Goal: Task Accomplishment & Management: Manage account settings

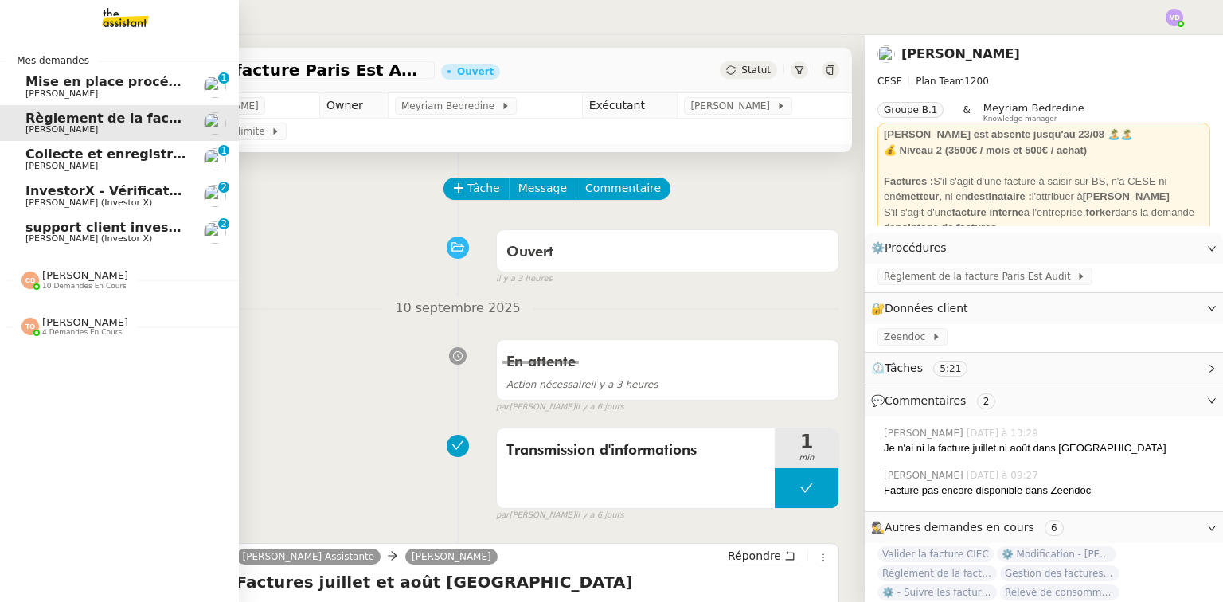
click at [36, 90] on span "[PERSON_NAME]" at bounding box center [61, 93] width 72 height 10
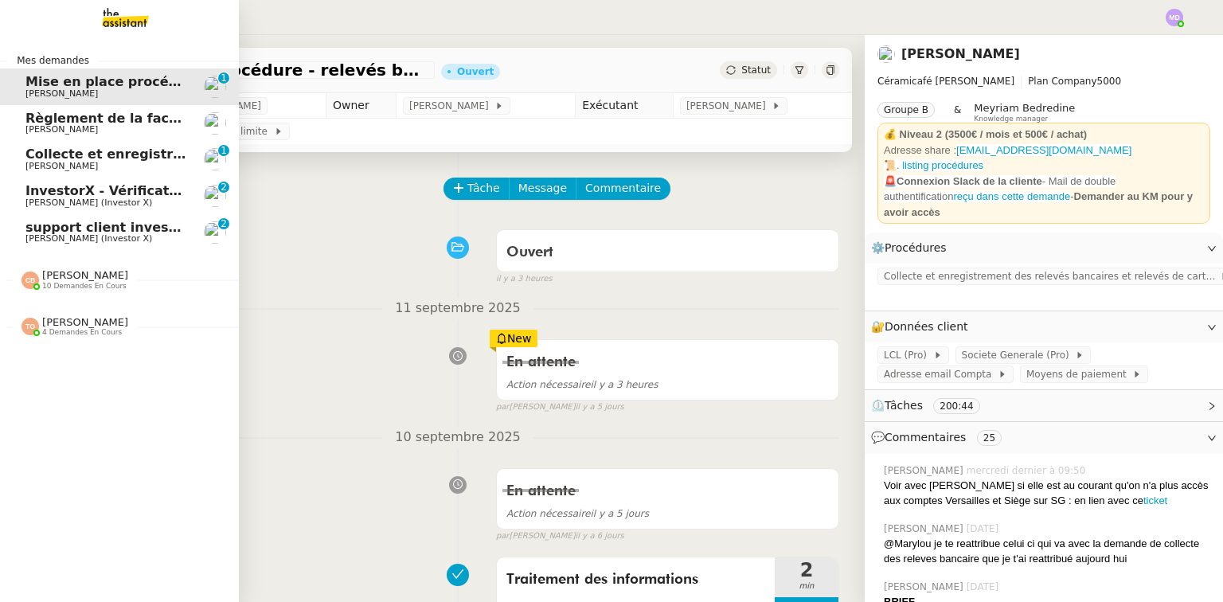
click at [30, 226] on span "support client investorX" at bounding box center [112, 227] width 174 height 15
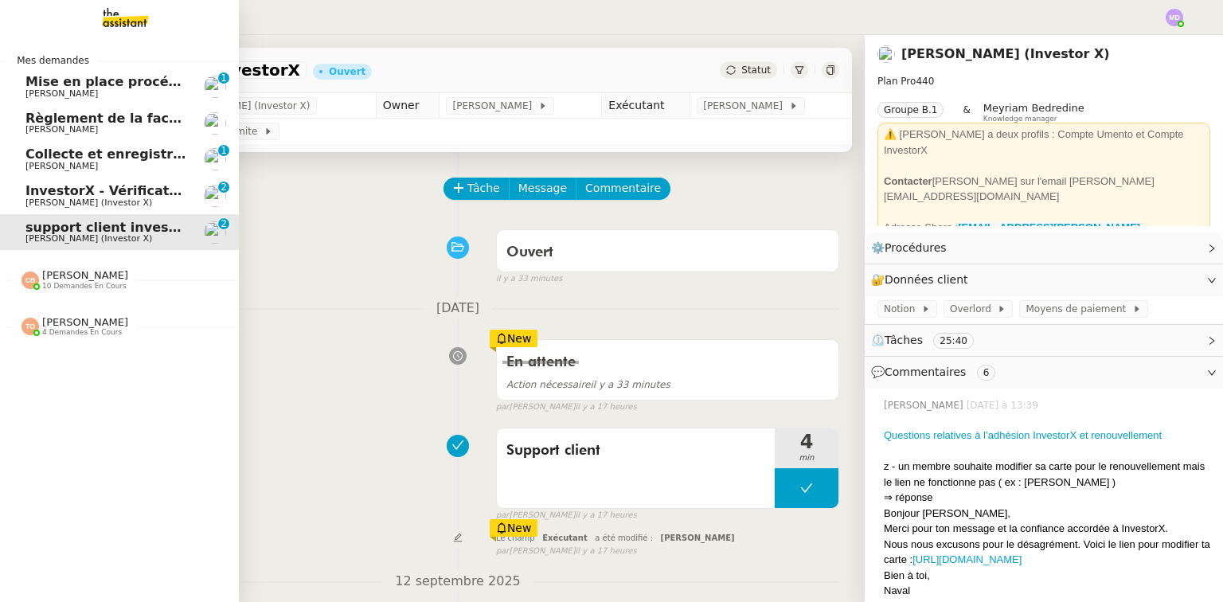
click at [118, 280] on span "[PERSON_NAME] 10 demandes en cours" at bounding box center [75, 279] width 126 height 21
click at [38, 199] on span "[PERSON_NAME] (Investor X)" at bounding box center [88, 203] width 127 height 10
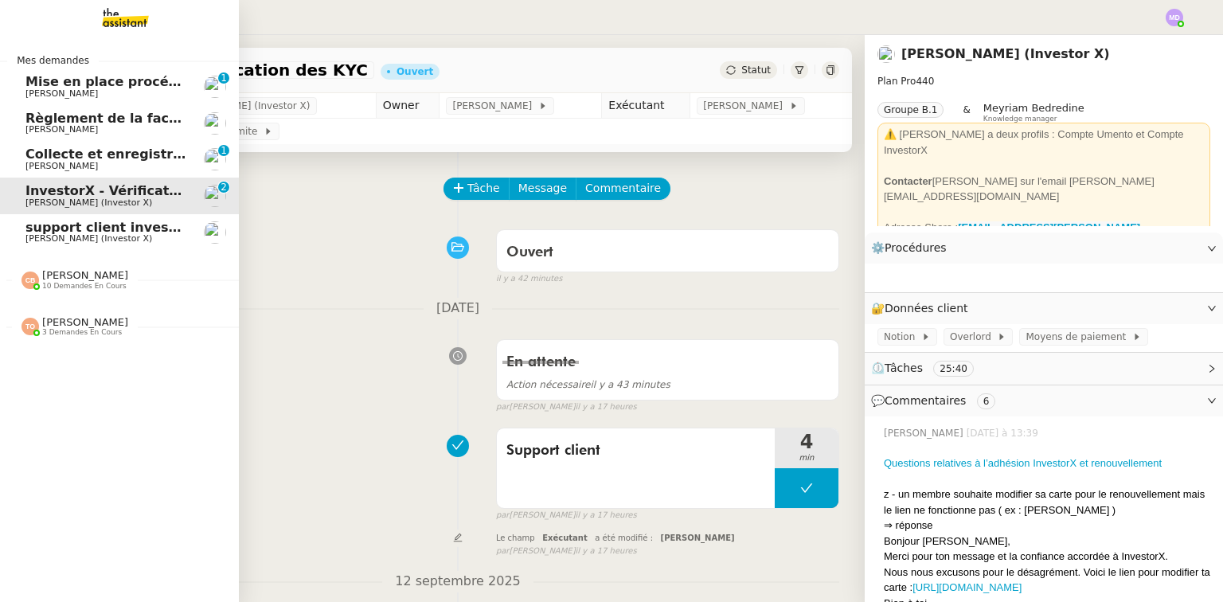
click at [96, 229] on span "support client investorX" at bounding box center [112, 227] width 174 height 15
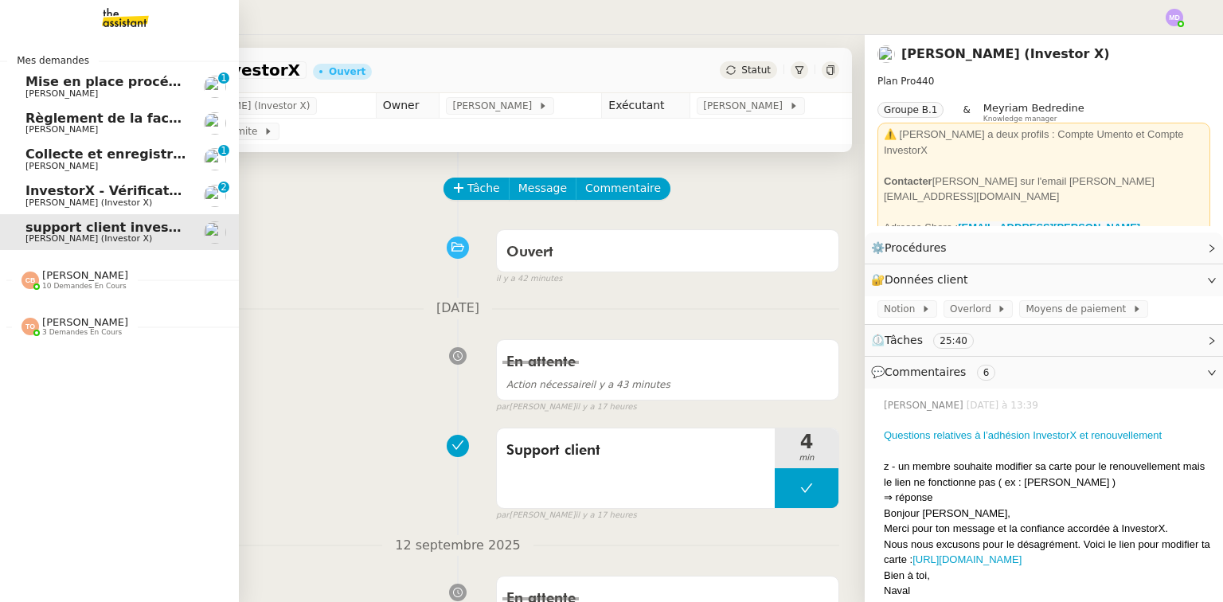
click at [96, 285] on span "10 demandes en cours" at bounding box center [84, 286] width 84 height 9
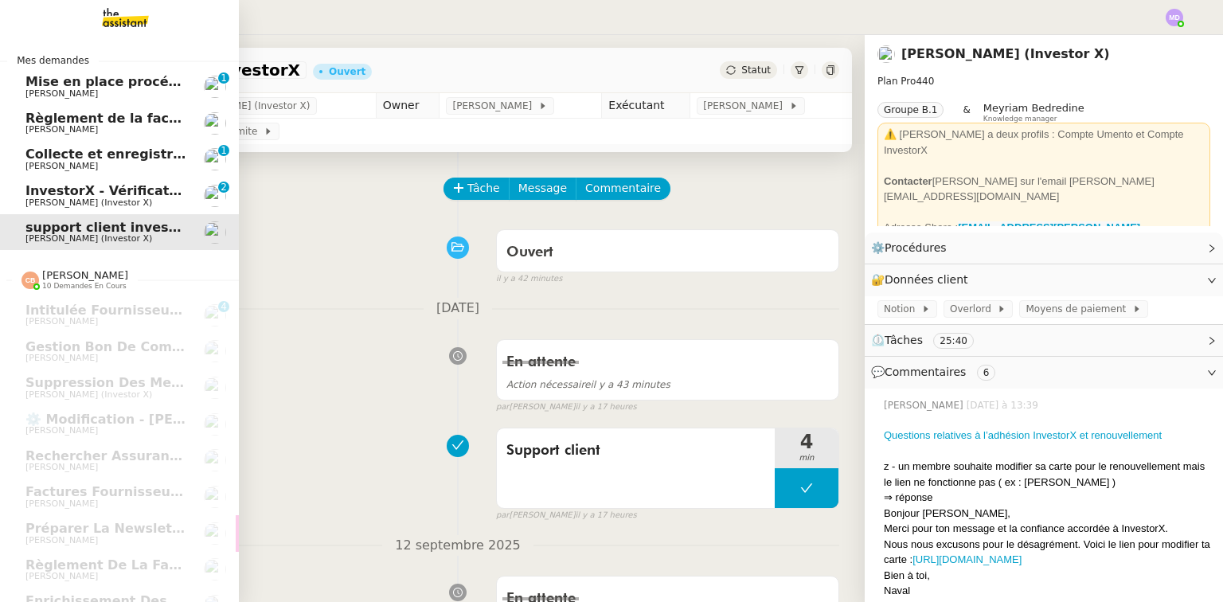
click at [77, 198] on span "[PERSON_NAME] (Investor X)" at bounding box center [88, 203] width 127 height 10
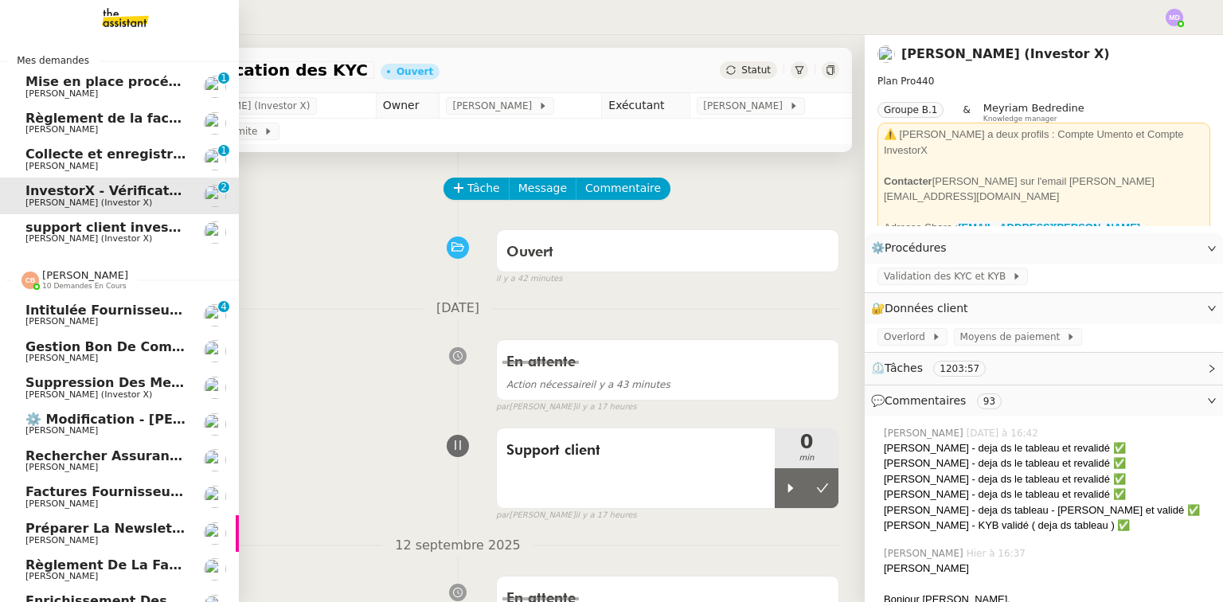
click at [65, 276] on span "[PERSON_NAME]" at bounding box center [85, 275] width 86 height 12
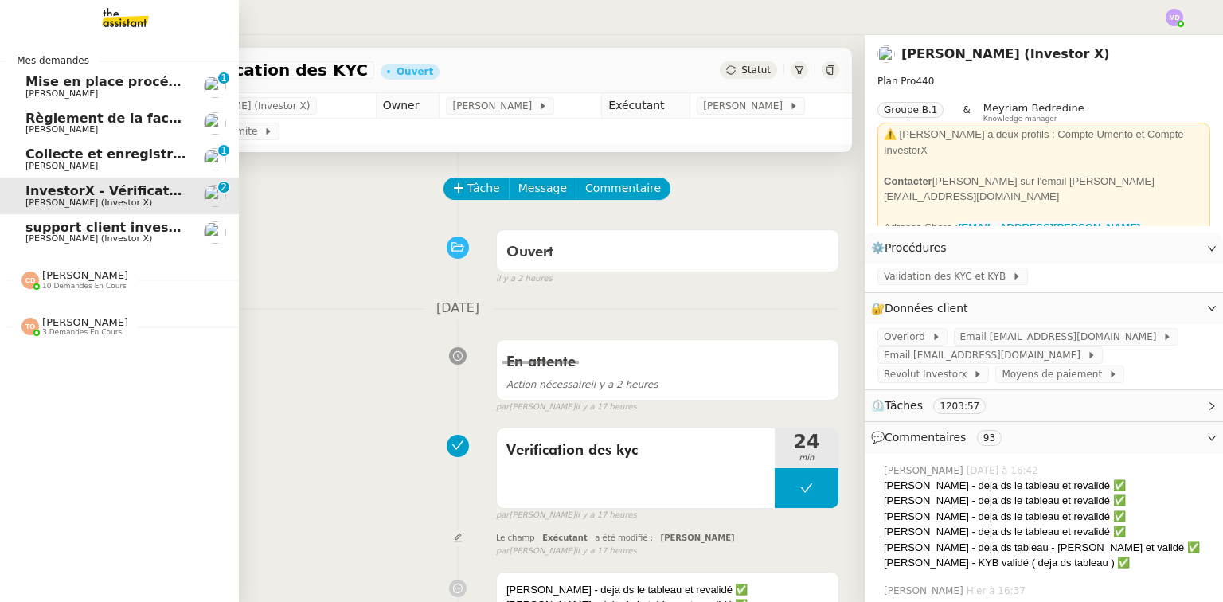
click at [131, 122] on span "Règlement de la facture Paris Est Audit - septembre 2025" at bounding box center [232, 118] width 415 height 15
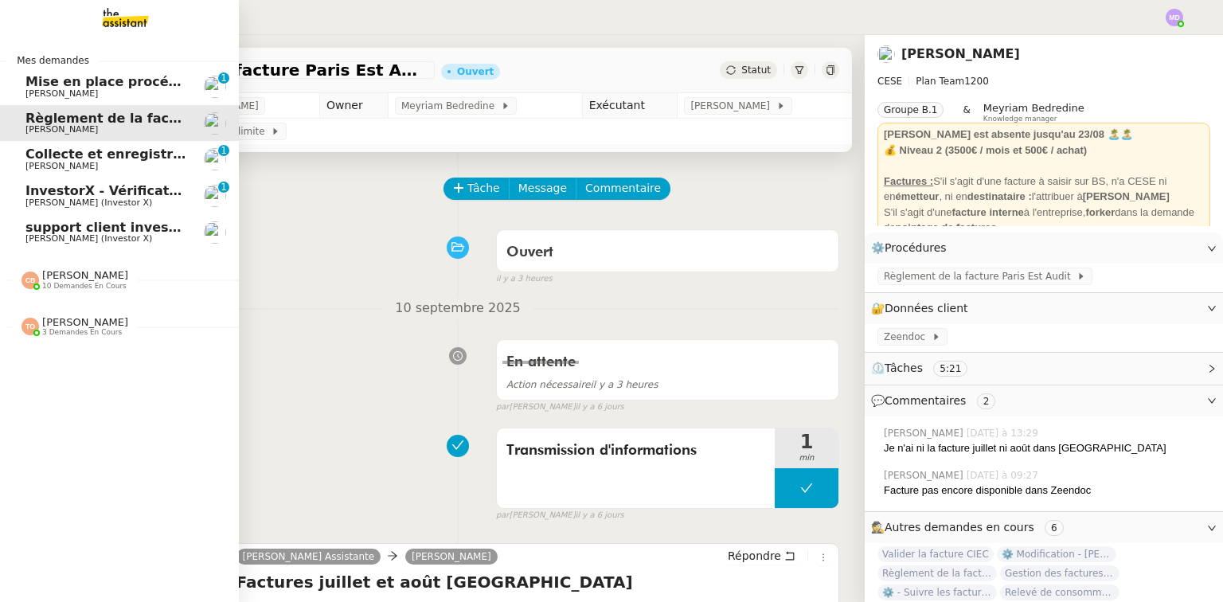
click at [126, 158] on span "Collecte et enregistrement des relevés bancaires et relevés de cartes bancaires…" at bounding box center [378, 154] width 707 height 15
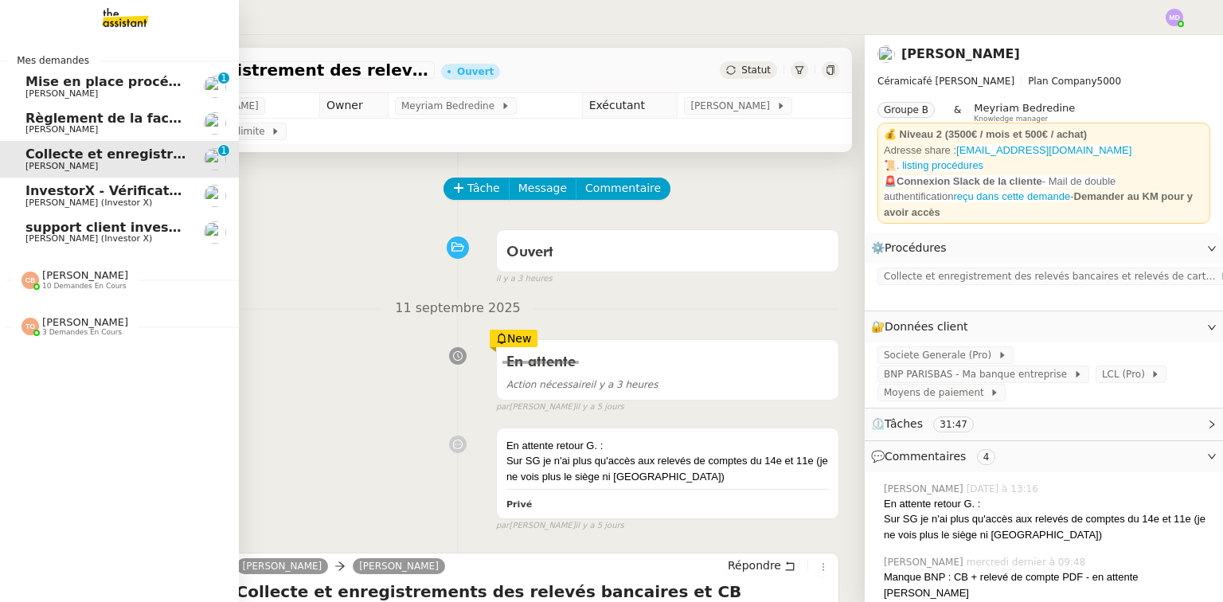
click at [151, 121] on span "Règlement de la facture Paris Est Audit - septembre 2025" at bounding box center [232, 118] width 415 height 15
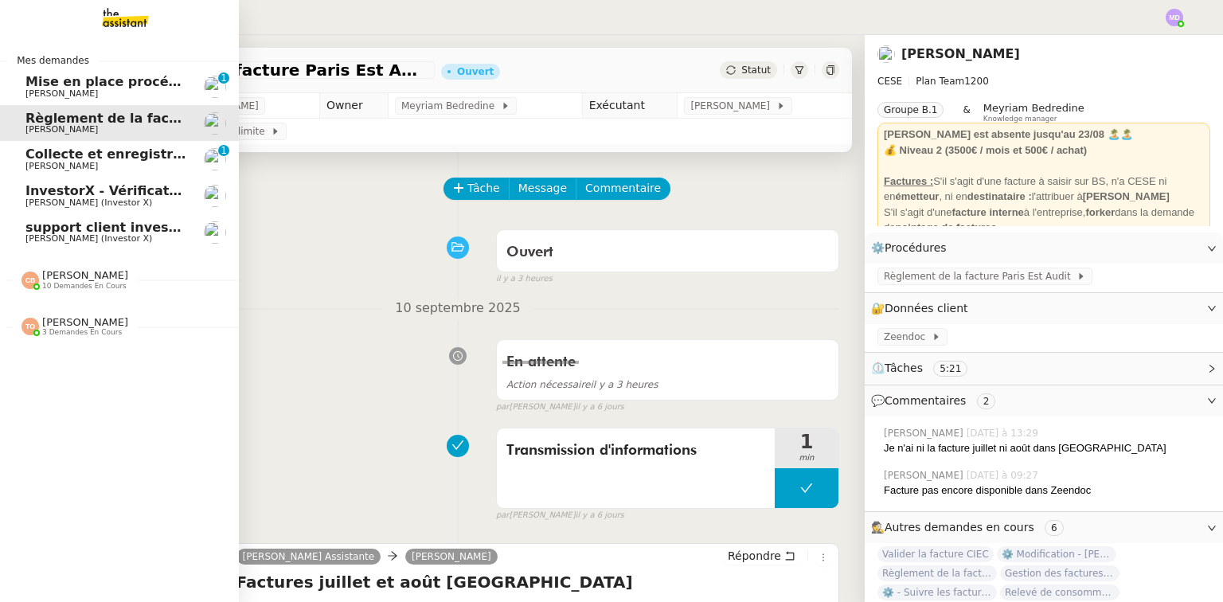
click at [66, 273] on span "[PERSON_NAME]" at bounding box center [85, 275] width 86 height 12
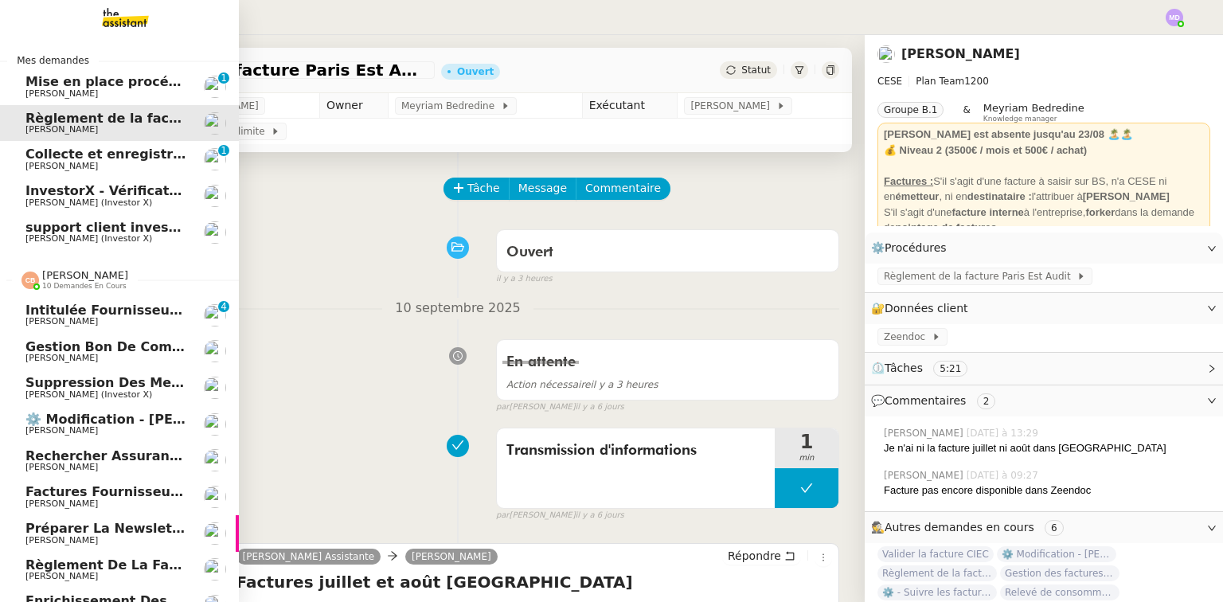
click at [66, 274] on span "[PERSON_NAME]" at bounding box center [85, 275] width 86 height 12
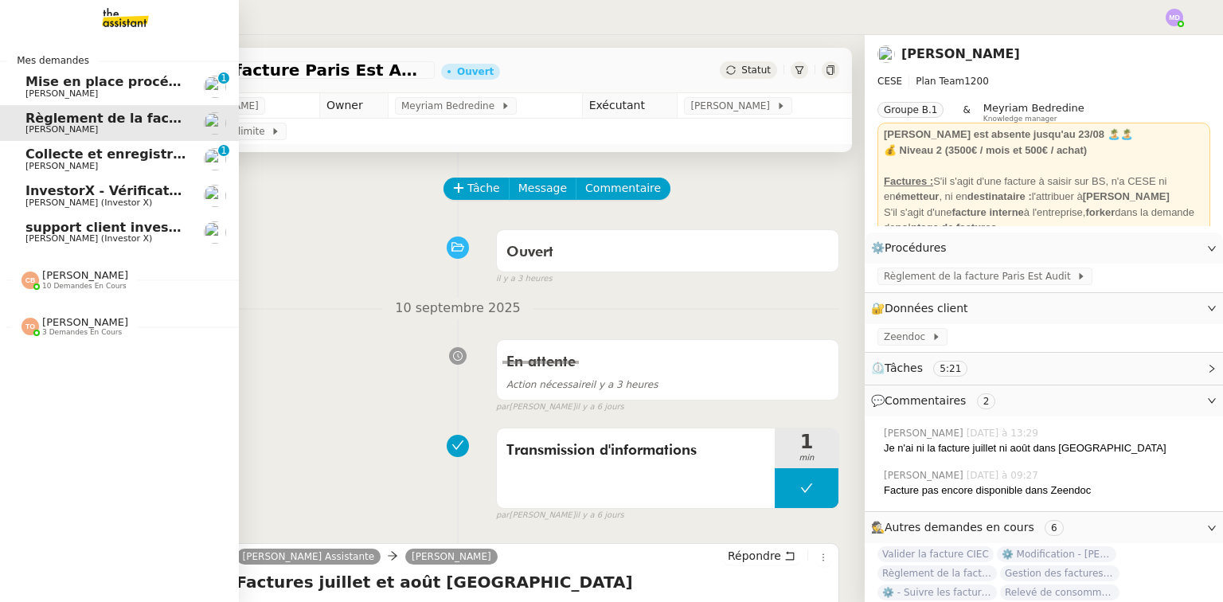
click at [49, 108] on link "Règlement de la facture Paris Est Audit - [DATE] [PERSON_NAME]" at bounding box center [119, 123] width 239 height 37
click at [65, 119] on span "Règlement de la facture Paris Est Audit - septembre 2025" at bounding box center [232, 118] width 415 height 15
click at [78, 94] on span "[PERSON_NAME]" at bounding box center [61, 93] width 72 height 10
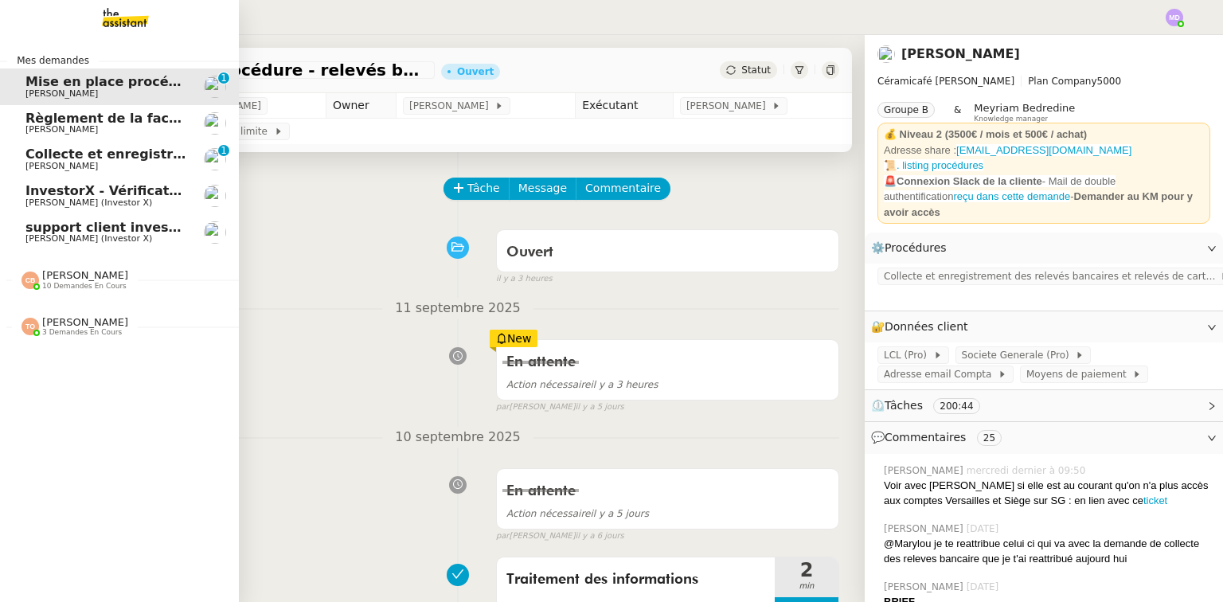
click at [29, 280] on img at bounding box center [31, 281] width 18 height 18
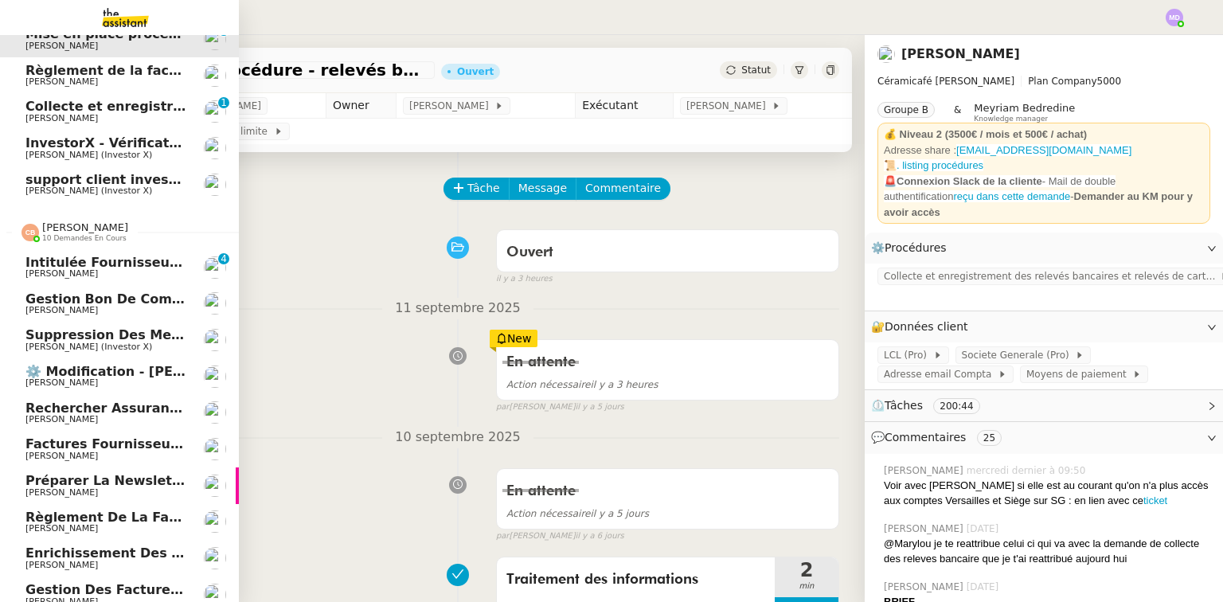
scroll to position [112, 0]
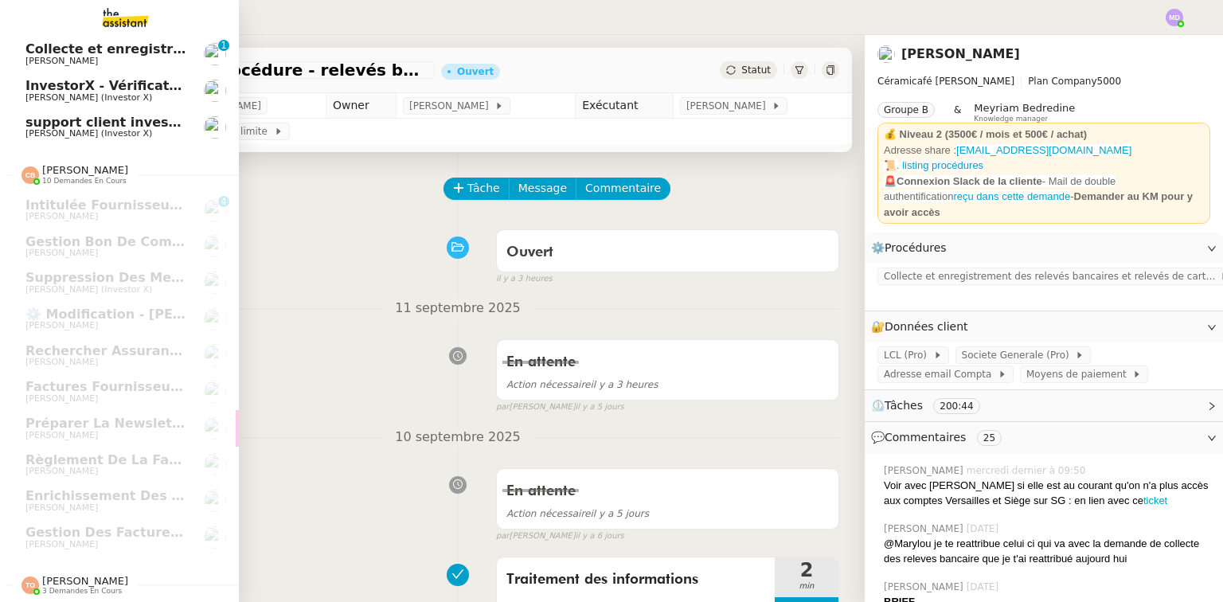
click at [45, 575] on span "[PERSON_NAME]" at bounding box center [85, 581] width 86 height 12
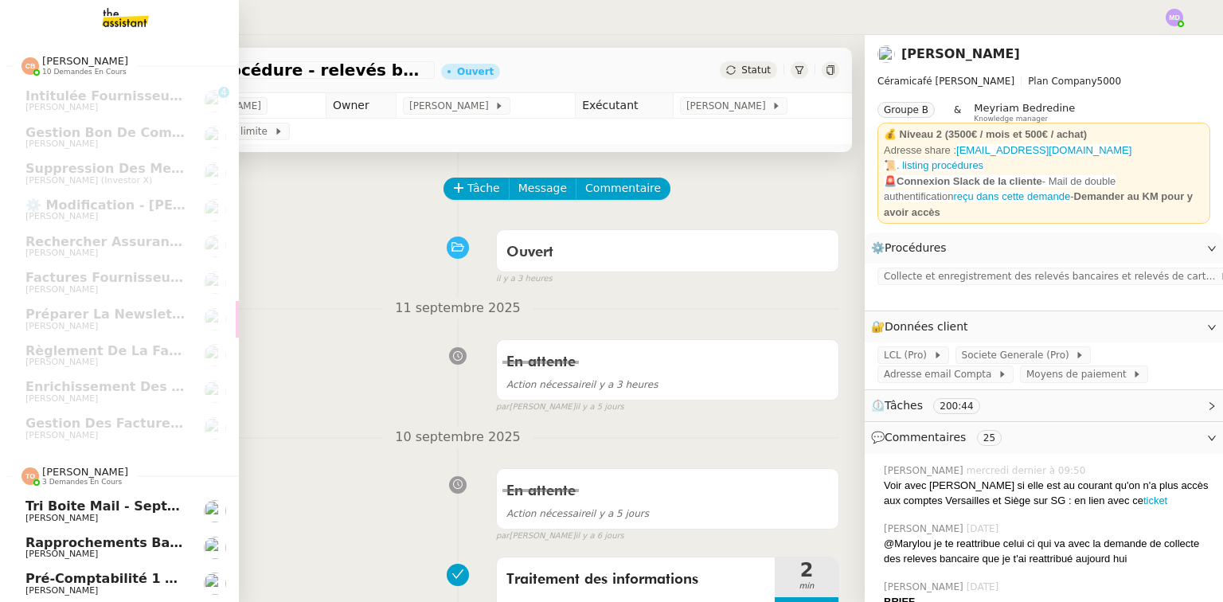
scroll to position [221, 0]
click at [99, 538] on span "Rapprochements Bancaire - septembre 2025" at bounding box center [186, 542] width 322 height 15
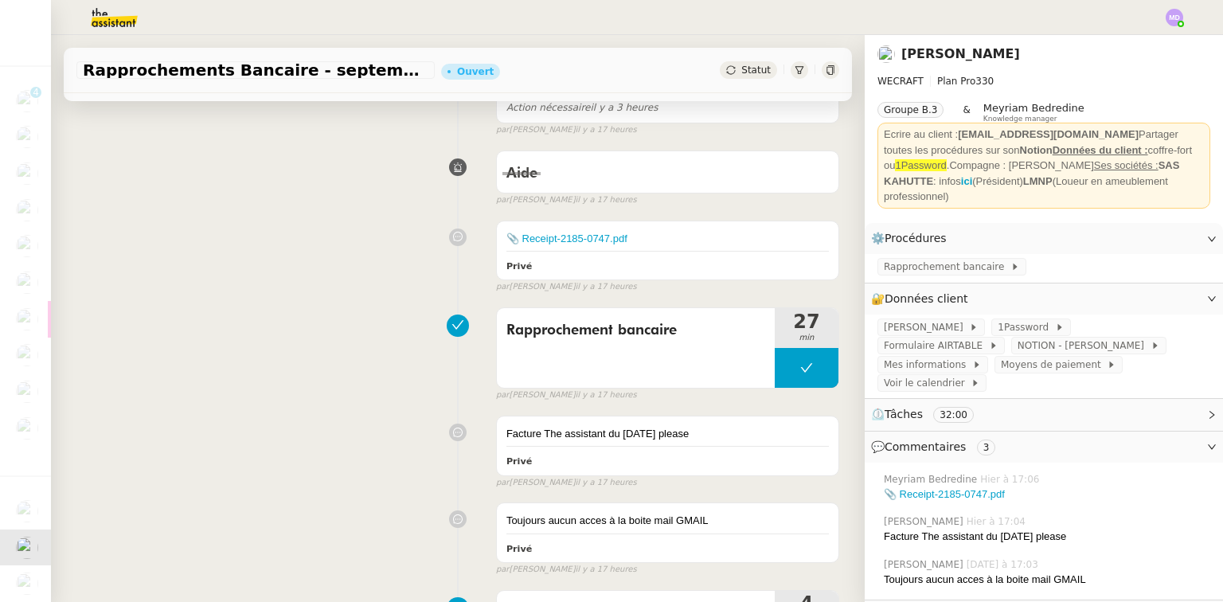
scroll to position [319, 0]
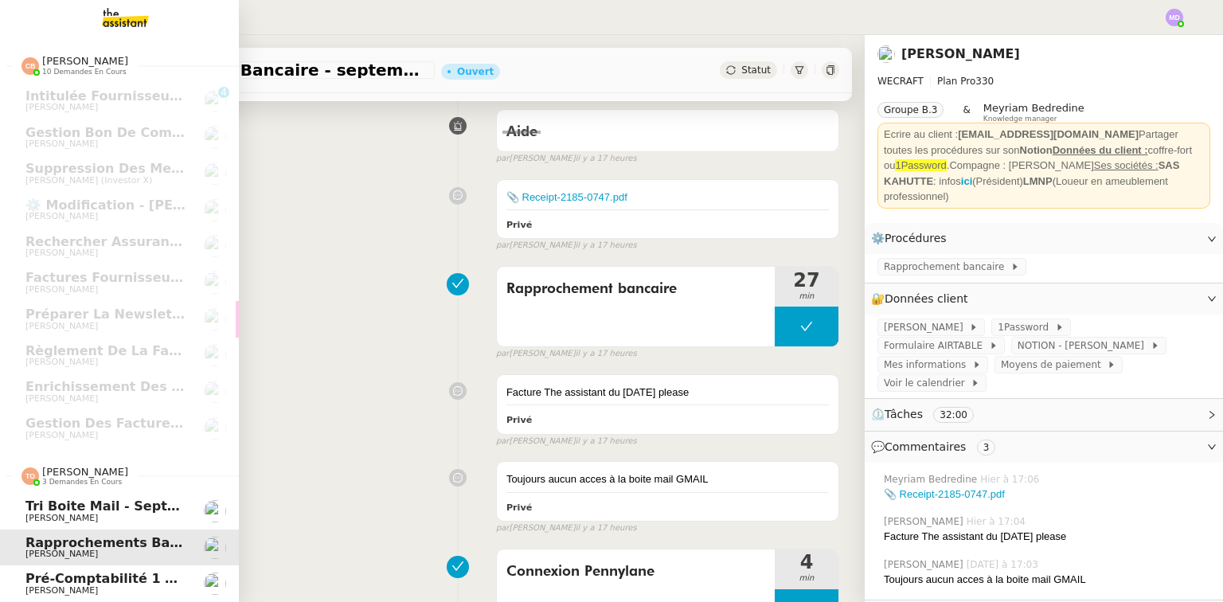
click at [117, 577] on span "Pré-comptabilité 1 ADDINGWELL - 1 septembre 2025" at bounding box center [216, 578] width 382 height 15
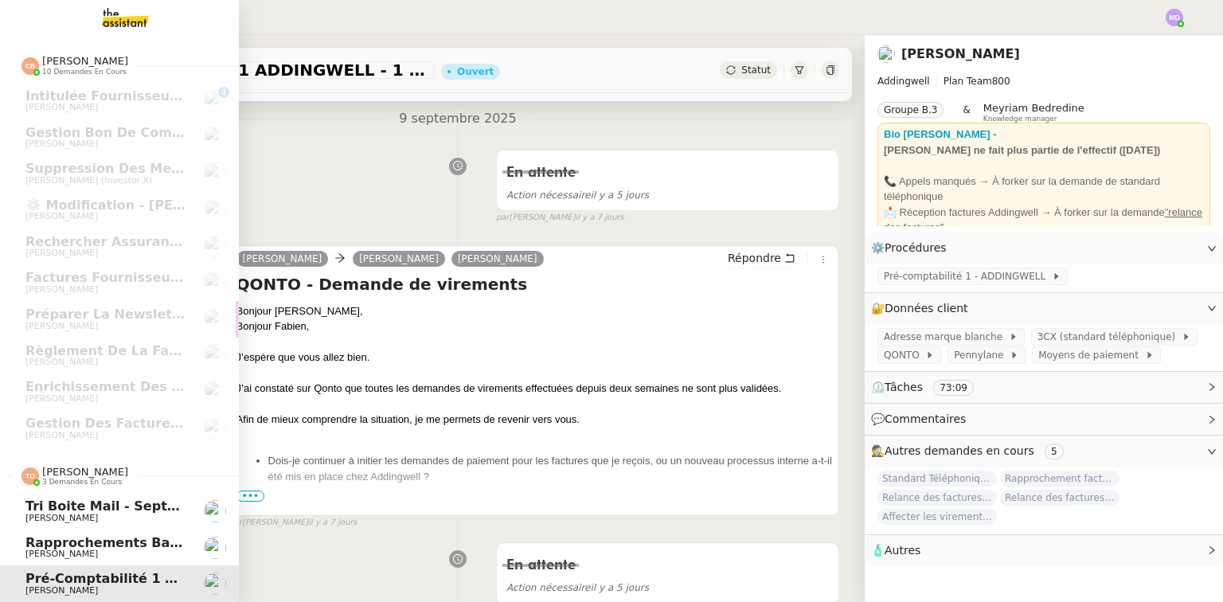
click at [119, 542] on span "Rapprochements Bancaire - septembre 2025" at bounding box center [186, 542] width 322 height 15
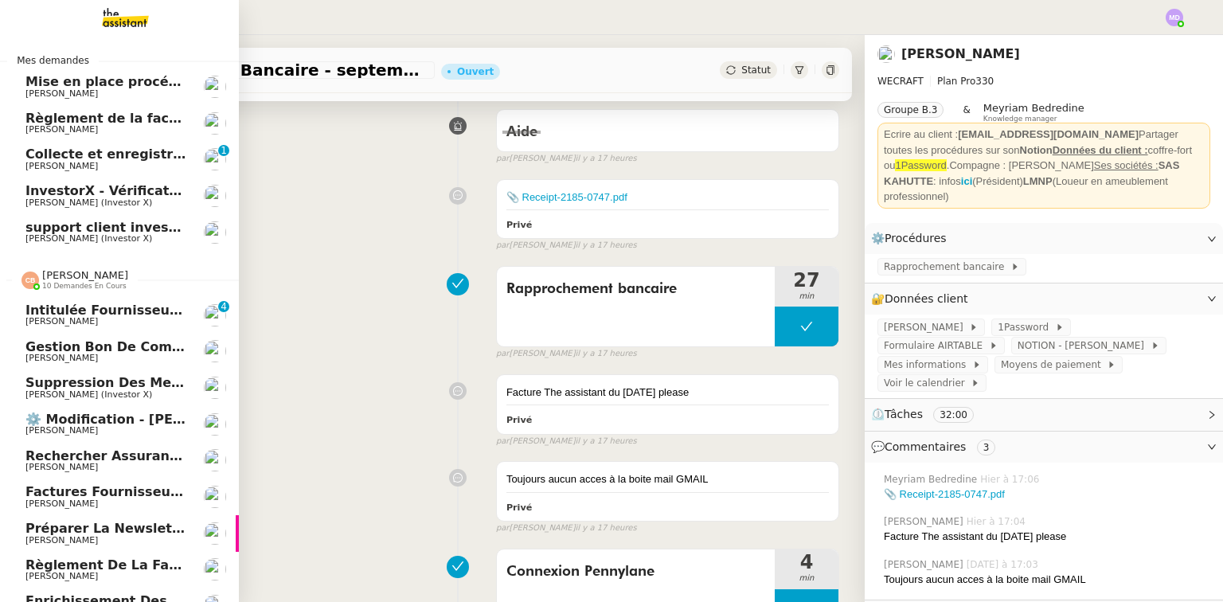
click at [67, 273] on span "[PERSON_NAME]" at bounding box center [85, 275] width 86 height 12
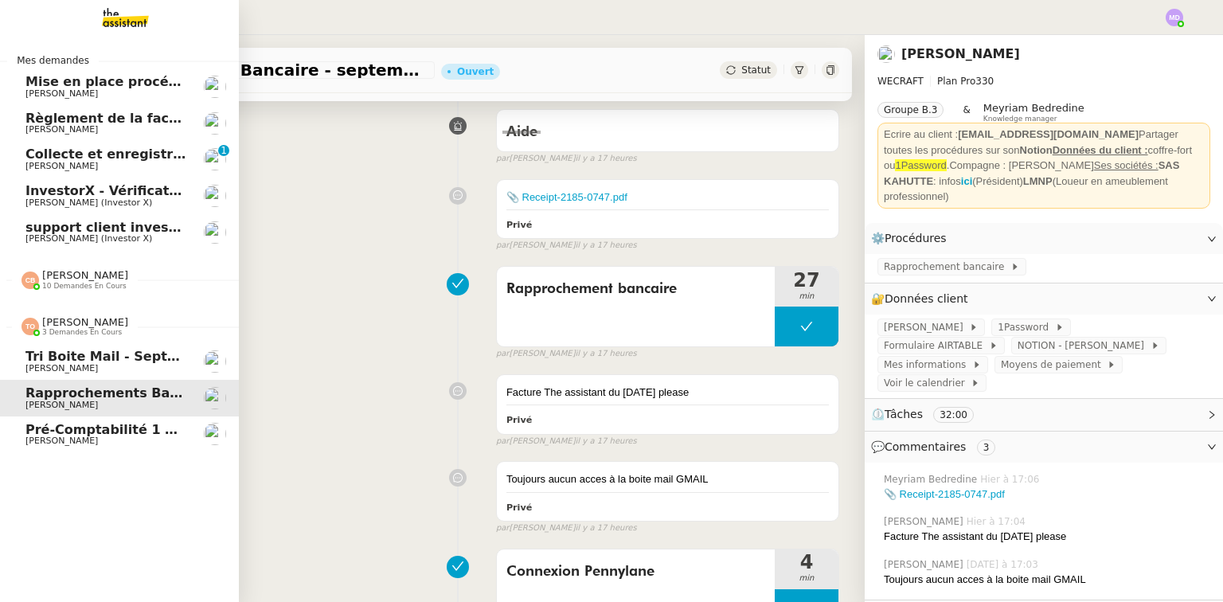
click at [85, 325] on span "[PERSON_NAME]" at bounding box center [85, 322] width 86 height 12
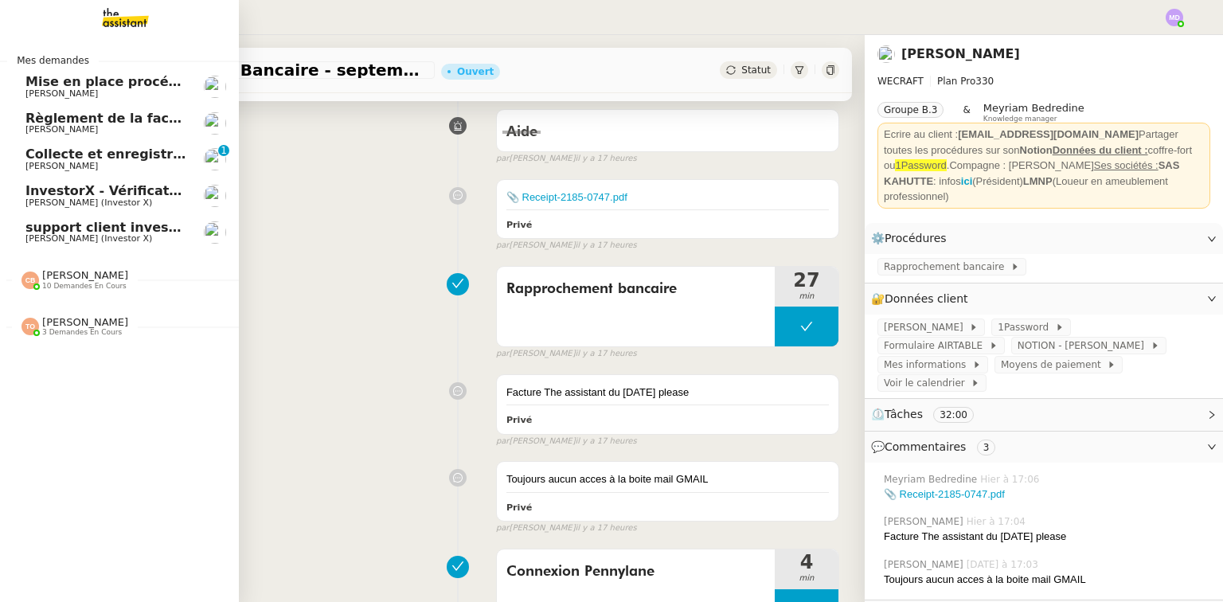
click at [134, 205] on span "[PERSON_NAME] (Investor X)" at bounding box center [105, 203] width 161 height 10
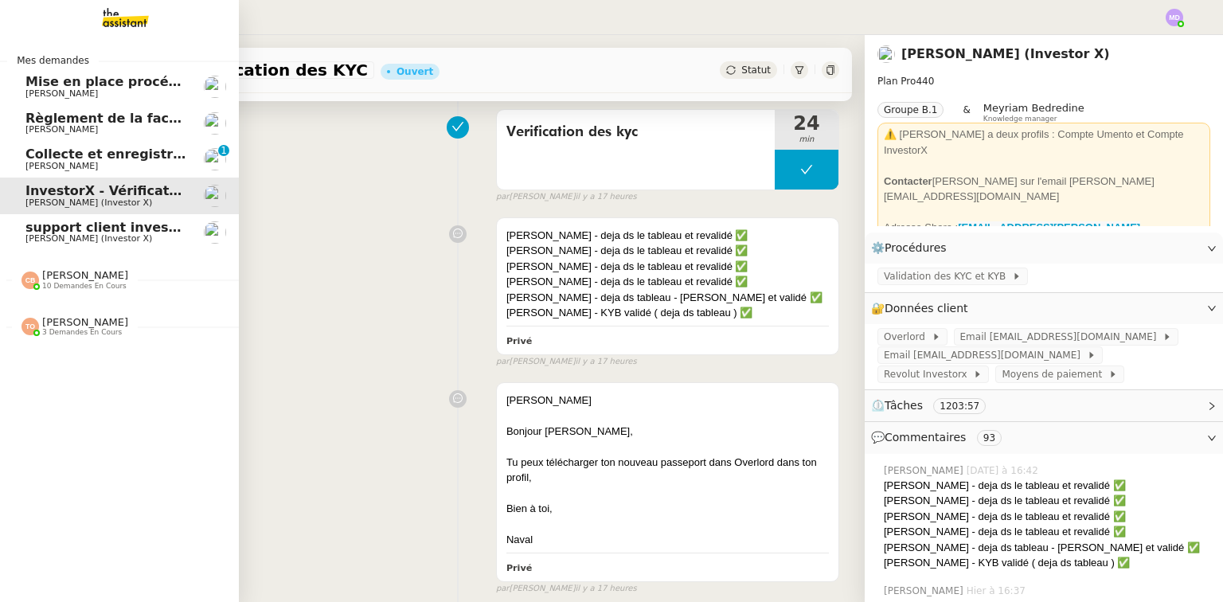
click at [18, 162] on link "Collecte et enregistrement des relevés bancaires et relevés de cartes bancaires…" at bounding box center [119, 159] width 239 height 37
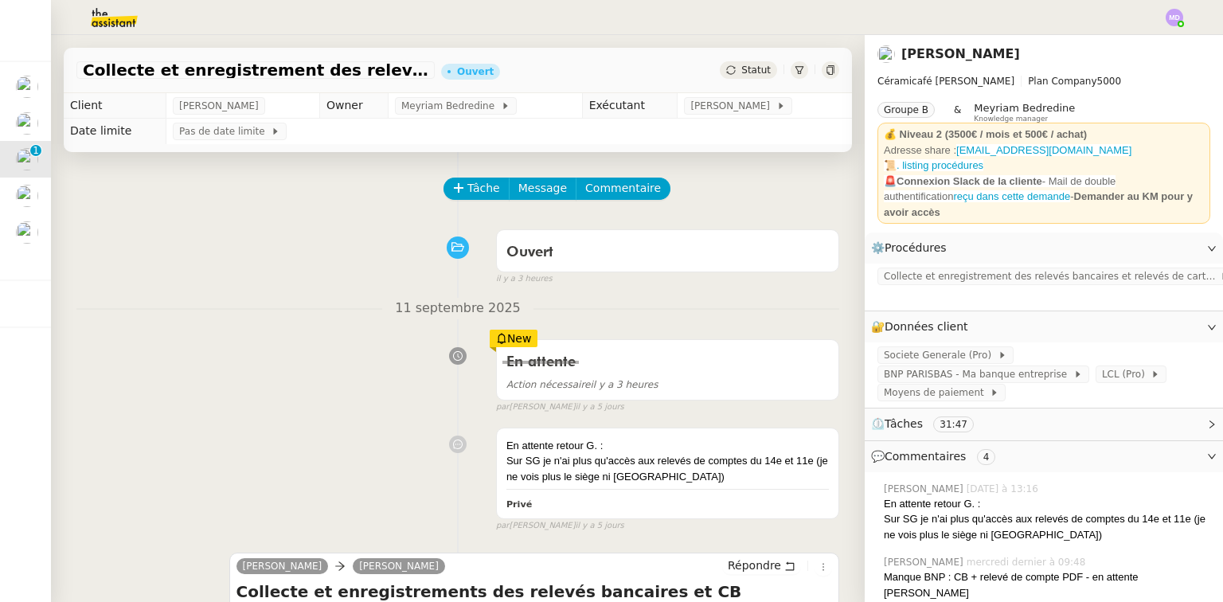
click at [312, 252] on div "Ouvert false il y a 3 heures" at bounding box center [457, 254] width 763 height 64
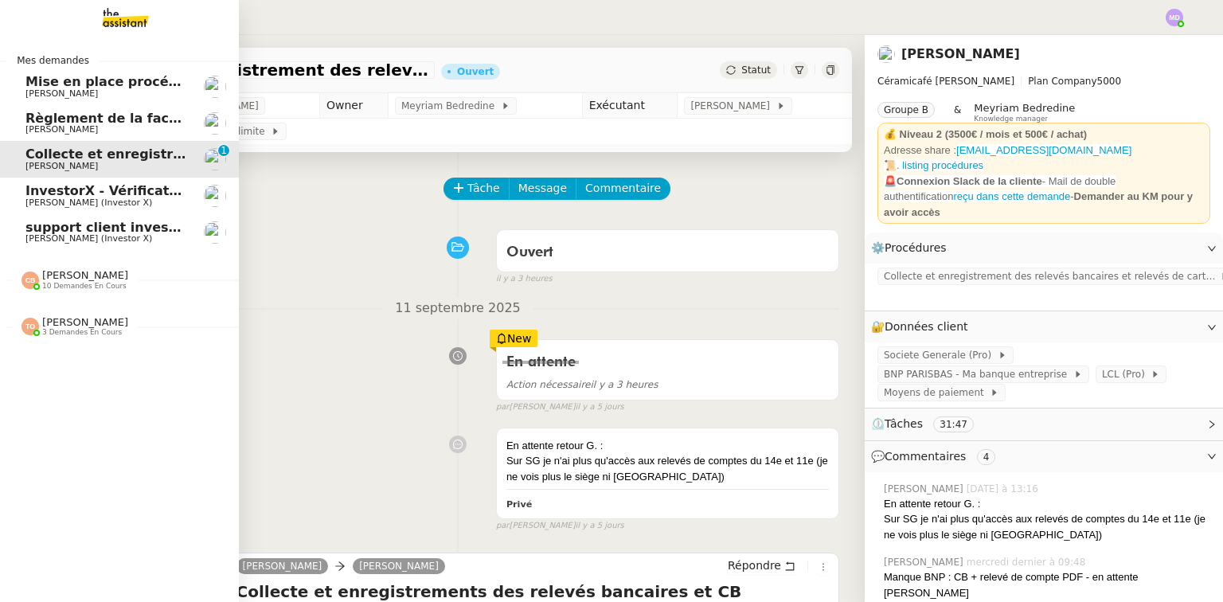
click at [27, 89] on span "[PERSON_NAME]" at bounding box center [61, 93] width 72 height 10
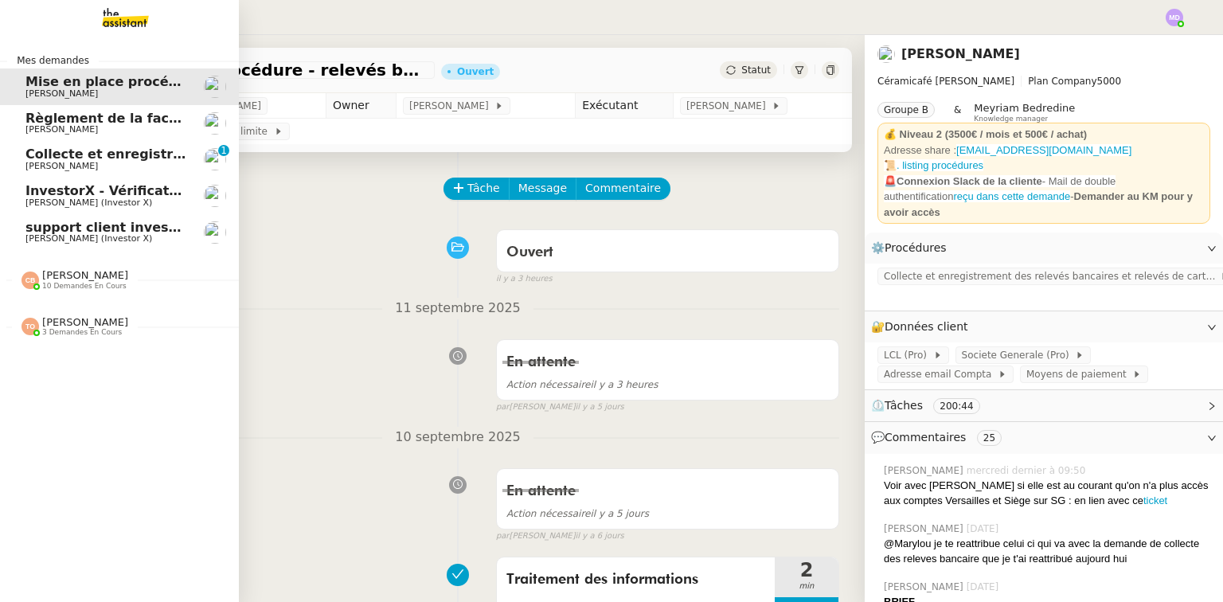
click at [37, 116] on span "Règlement de la facture Paris Est Audit - septembre 2025" at bounding box center [232, 118] width 415 height 15
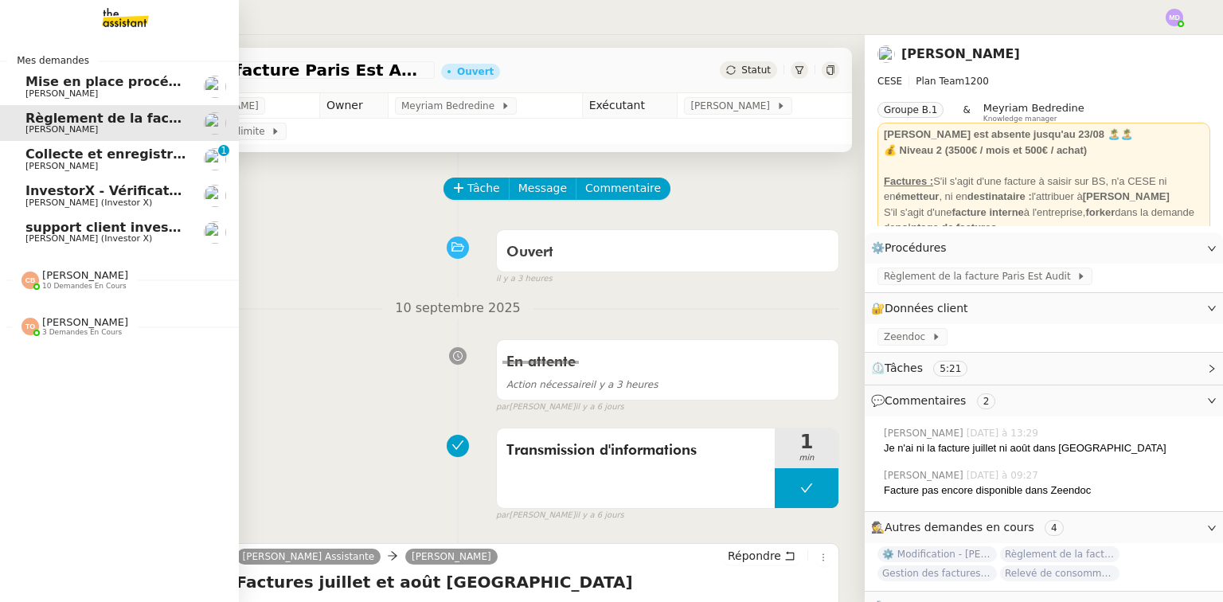
click at [49, 143] on link "Collecte et enregistrement des relevés bancaires et relevés de cartes bancaires…" at bounding box center [119, 159] width 239 height 37
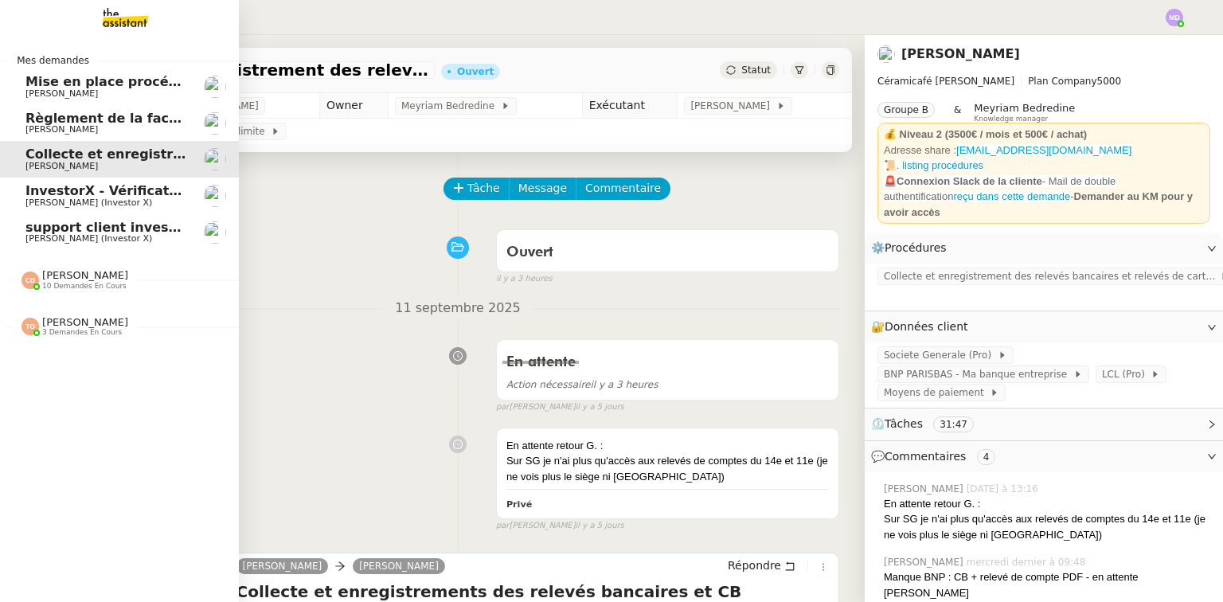
drag, startPoint x: 114, startPoint y: 199, endPoint x: 123, endPoint y: 196, distance: 9.3
click at [114, 199] on span "[PERSON_NAME] (Investor X)" at bounding box center [88, 203] width 127 height 10
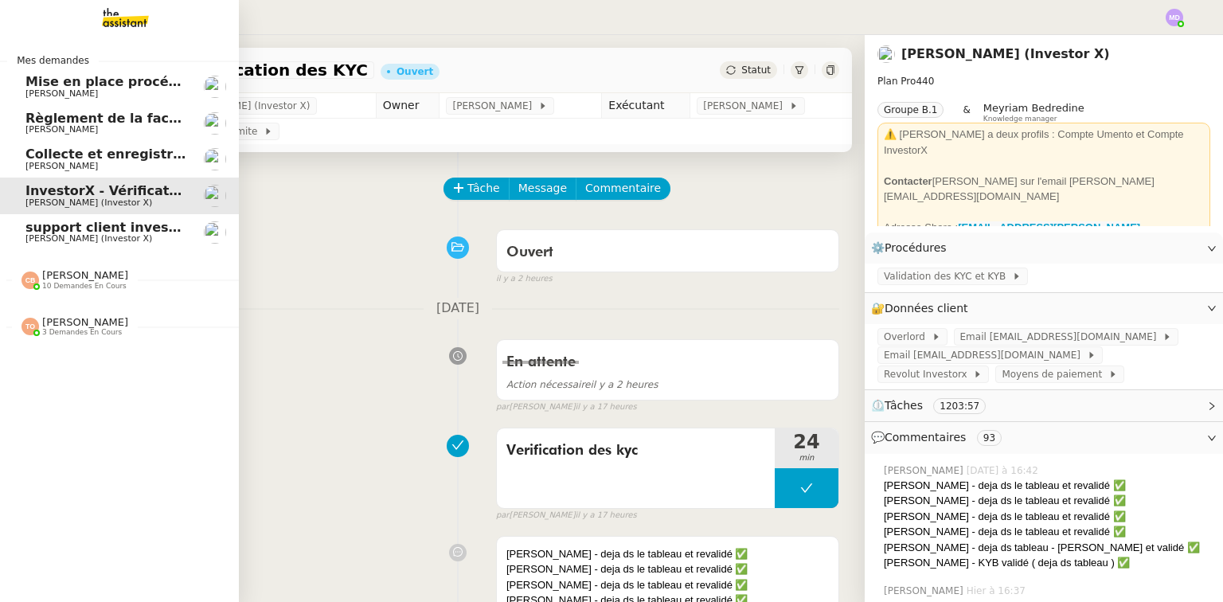
click at [33, 94] on span "[PERSON_NAME]" at bounding box center [61, 93] width 72 height 10
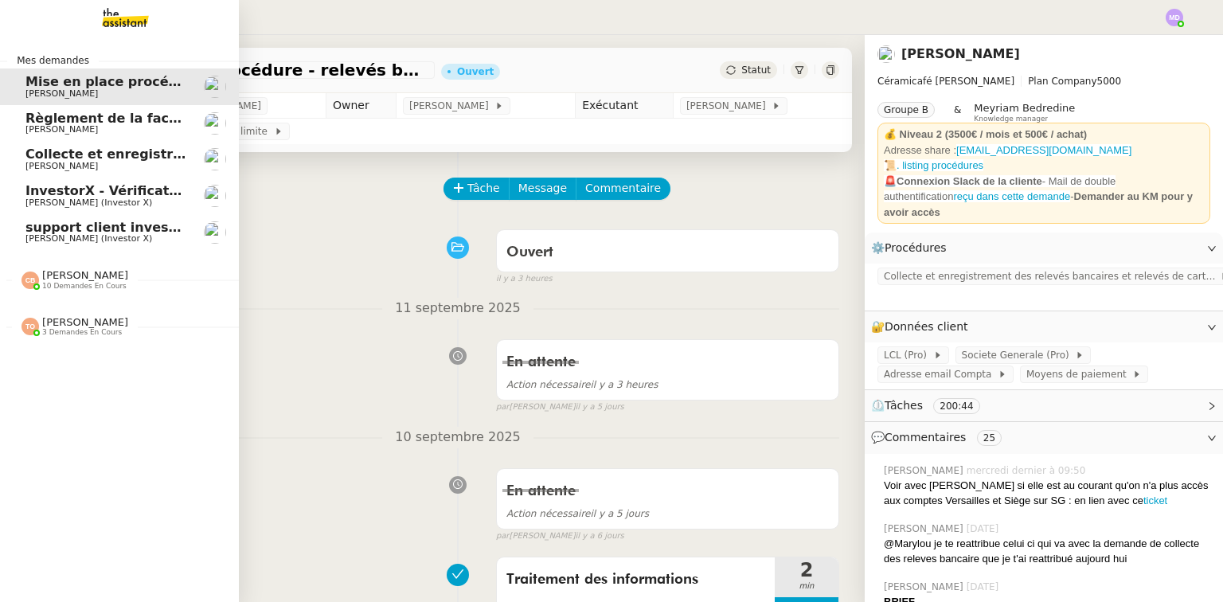
click at [36, 121] on span "Règlement de la facture Paris Est Audit - septembre 2025" at bounding box center [232, 118] width 415 height 15
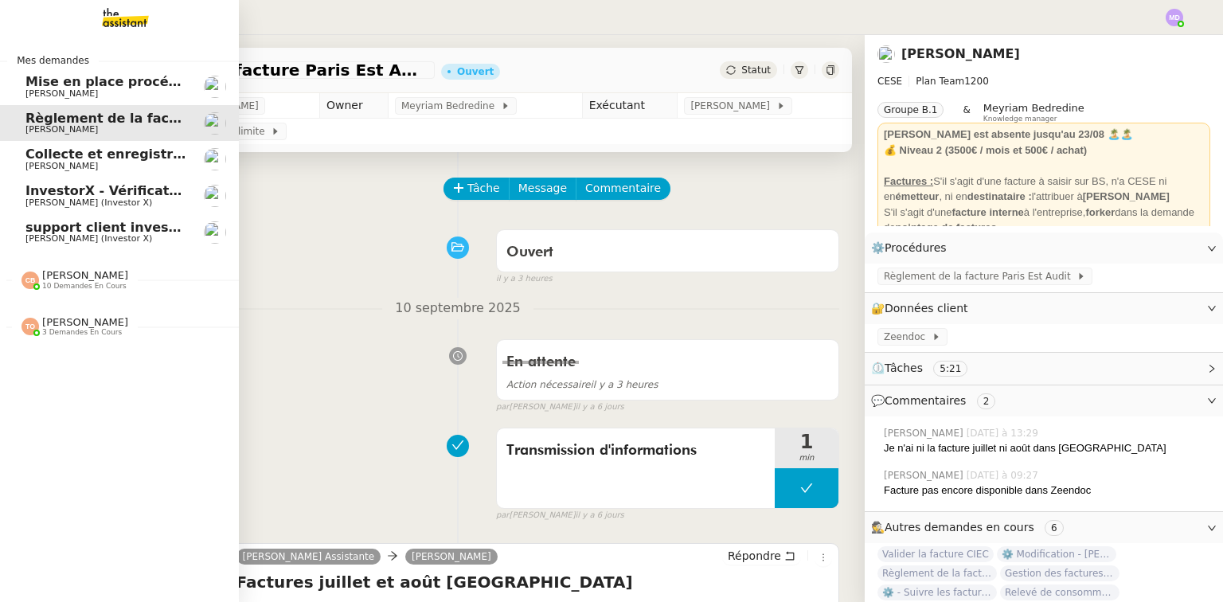
click at [40, 149] on span "Collecte et enregistrement des relevés bancaires et relevés de cartes bancaires…" at bounding box center [378, 154] width 707 height 15
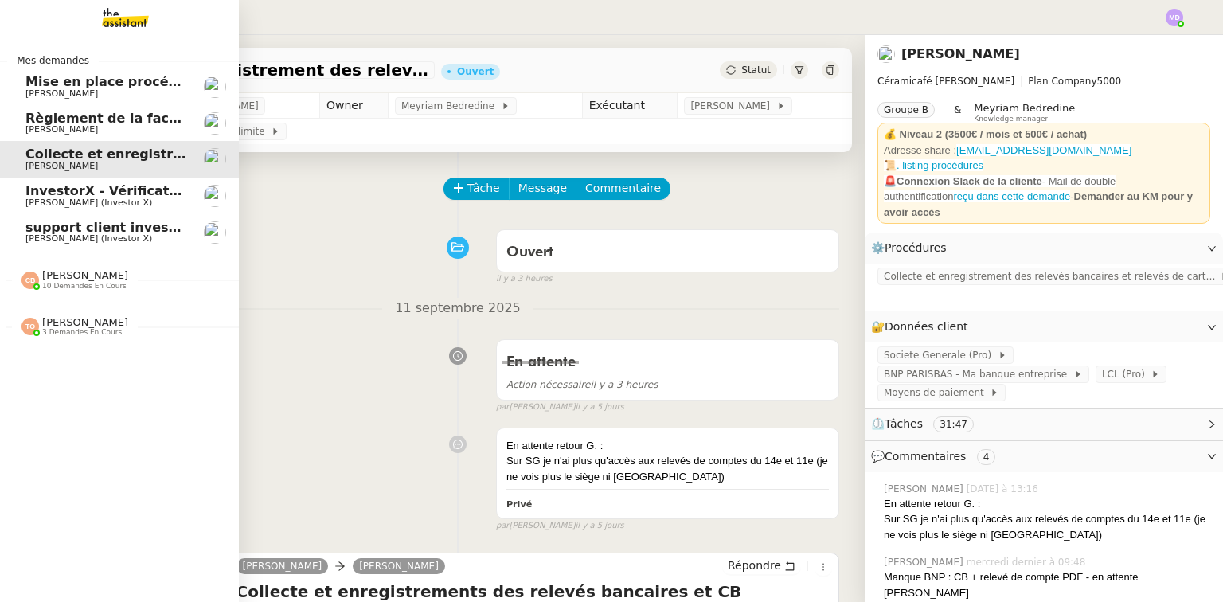
drag, startPoint x: 37, startPoint y: 181, endPoint x: 35, endPoint y: 229, distance: 48.6
click at [37, 182] on link "InvestorX - Vérification des KYC [PERSON_NAME] (Investor X)" at bounding box center [119, 196] width 239 height 37
drag, startPoint x: 35, startPoint y: 229, endPoint x: 35, endPoint y: 256, distance: 27.1
click at [35, 229] on span "support client investorX" at bounding box center [112, 227] width 174 height 15
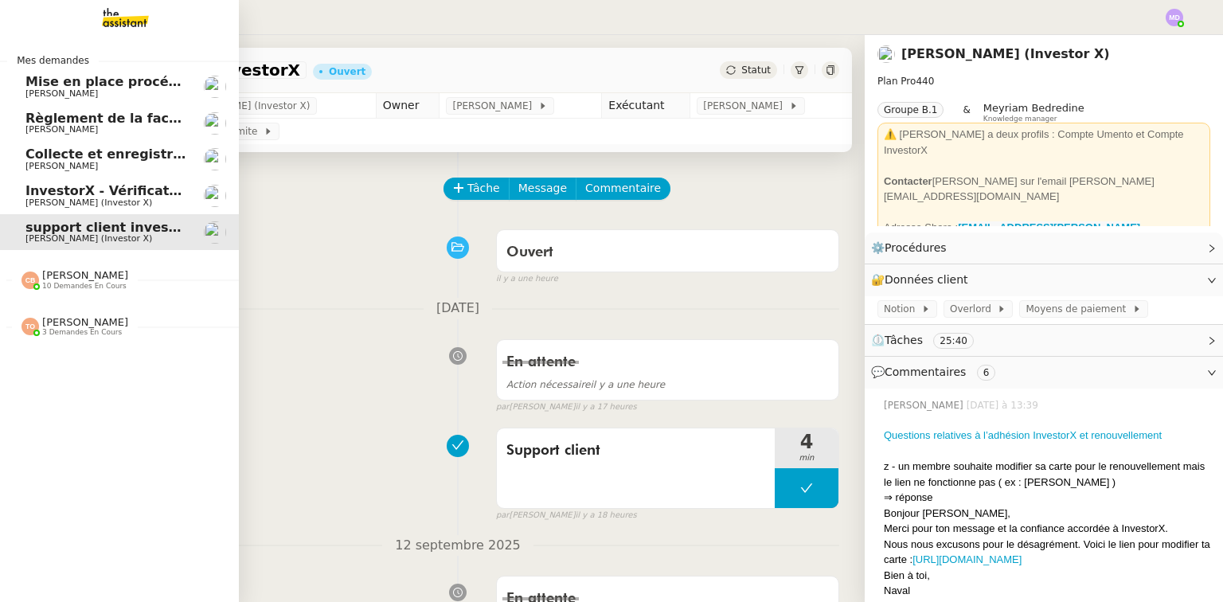
click at [76, 323] on span "[PERSON_NAME]" at bounding box center [85, 322] width 86 height 12
click at [115, 137] on link "Règlement de la facture Paris Est Audit - [DATE] [PERSON_NAME]" at bounding box center [119, 123] width 239 height 37
